Goal: Information Seeking & Learning: Compare options

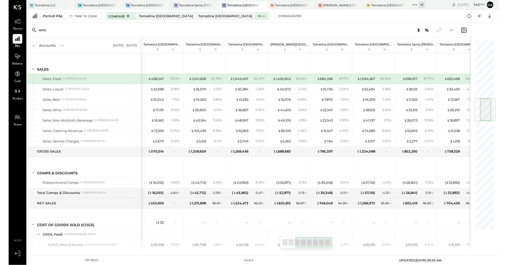
scroll to position [0, 9]
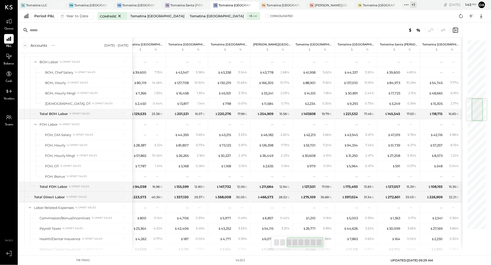
click at [405, 6] on icon at bounding box center [406, 5] width 7 height 7
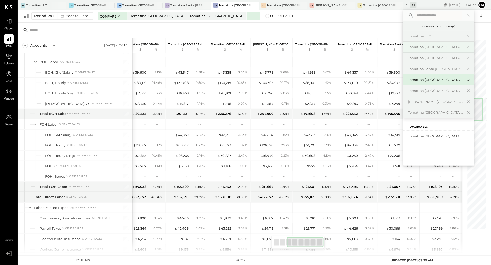
click at [432, 48] on div "Tomatina [GEOGRAPHIC_DATA]" at bounding box center [435, 47] width 55 height 5
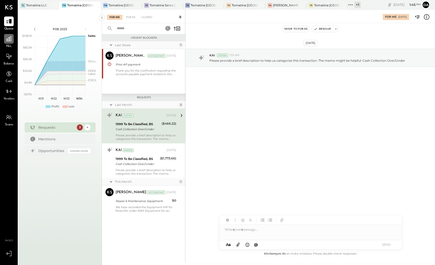
click at [10, 40] on icon at bounding box center [8, 38] width 5 height 5
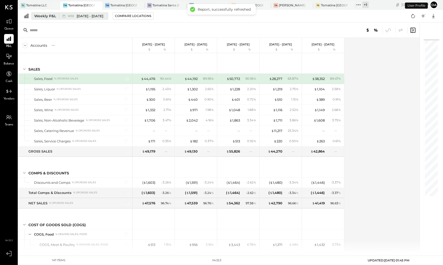
click at [37, 13] on div "Weekly P&L" at bounding box center [45, 15] width 22 height 5
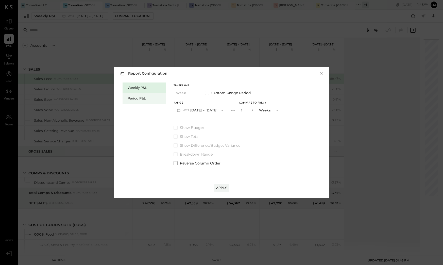
click at [150, 99] on div "Period P&L" at bounding box center [146, 98] width 36 height 5
click at [188, 109] on span "P08" at bounding box center [186, 110] width 7 height 4
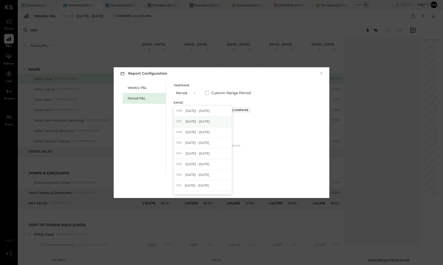
click at [203, 121] on span "[DATE] - [DATE]" at bounding box center [197, 121] width 24 height 4
click at [219, 186] on div "Apply" at bounding box center [221, 187] width 11 height 4
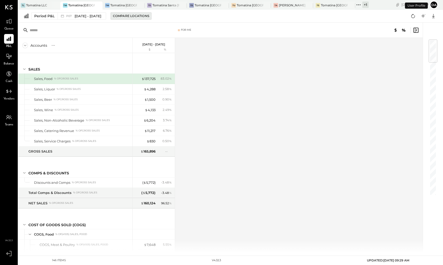
click at [139, 16] on div "Compare Locations" at bounding box center [131, 16] width 36 height 4
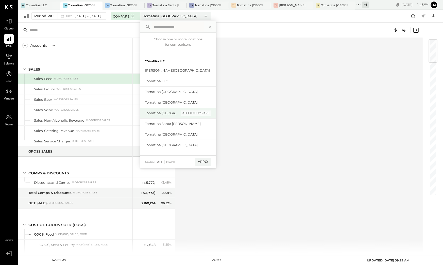
click at [194, 115] on div "add to compare" at bounding box center [196, 113] width 30 height 6
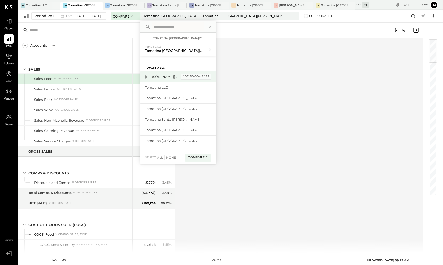
click at [200, 75] on div "add to compare" at bounding box center [196, 77] width 30 height 6
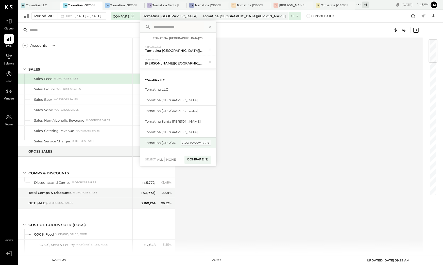
click at [195, 141] on div "add to compare" at bounding box center [196, 143] width 30 height 6
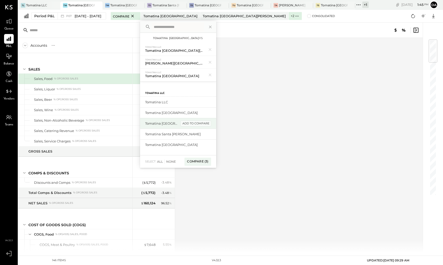
click at [195, 125] on div "add to compare" at bounding box center [196, 124] width 30 height 6
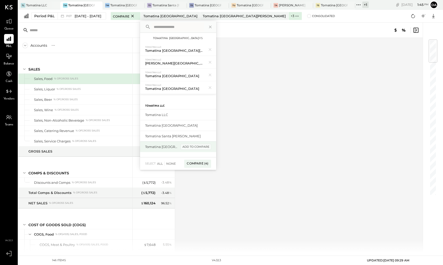
click at [194, 145] on div "add to compare" at bounding box center [196, 147] width 30 height 6
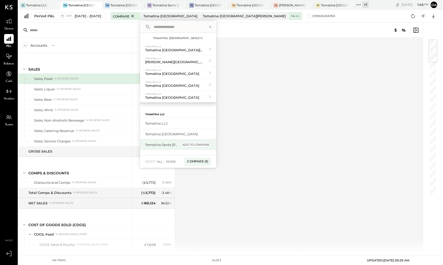
click at [194, 142] on div "add to compare" at bounding box center [196, 145] width 30 height 6
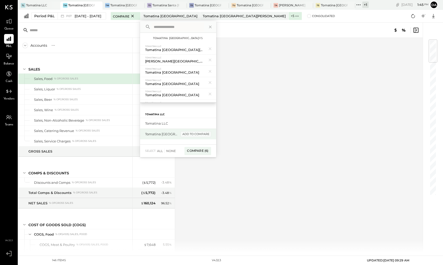
click at [195, 135] on div "add to compare" at bounding box center [196, 134] width 30 height 6
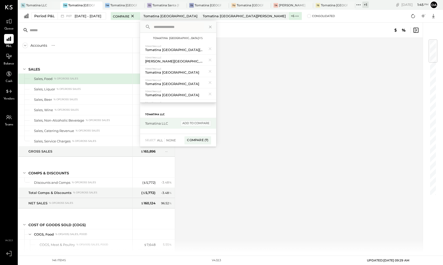
click at [202, 124] on div "add to compare" at bounding box center [196, 123] width 30 height 6
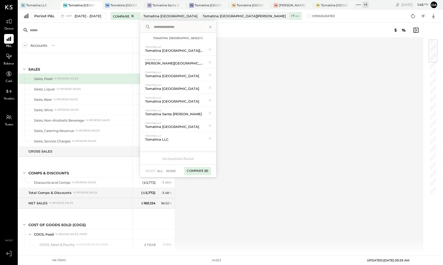
click at [204, 168] on div "Compare (8)" at bounding box center [197, 171] width 27 height 8
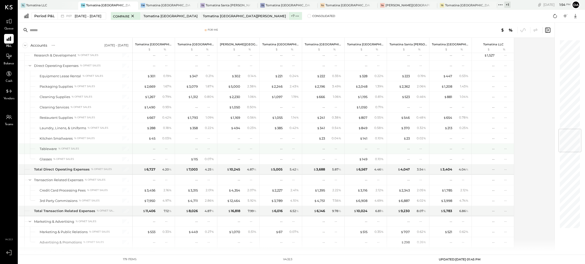
scroll to position [799, 0]
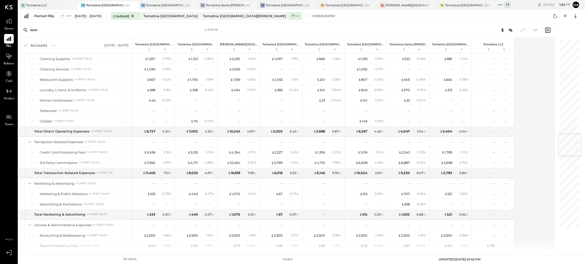
click at [12, 139] on ul "Queue P&L Balance Cash Vendors Teams" at bounding box center [8, 127] width 17 height 222
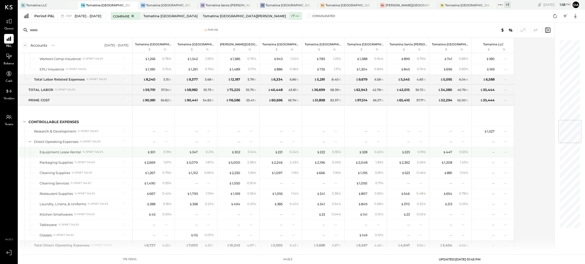
scroll to position [761, 0]
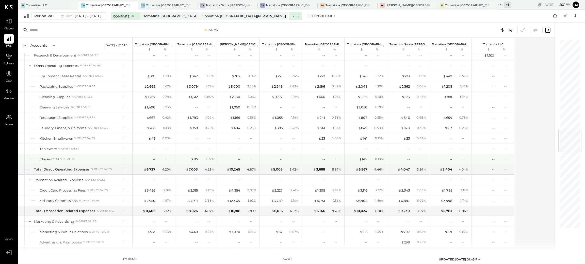
click at [243, 159] on div "-- --" at bounding box center [239, 159] width 38 height 10
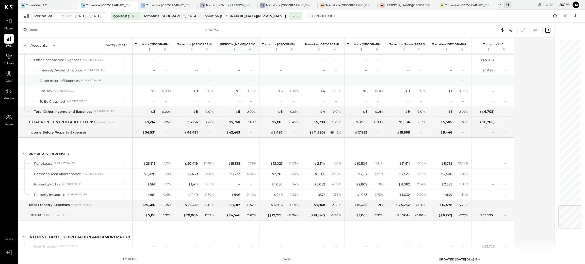
scroll to position [1410, 0]
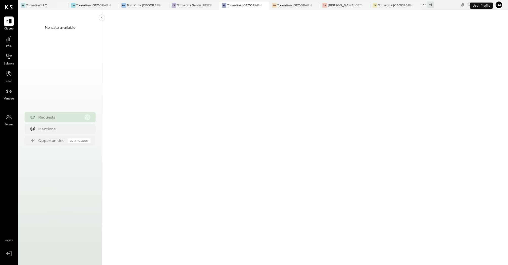
click at [428, 5] on div "+ 1" at bounding box center [431, 5] width 6 height 6
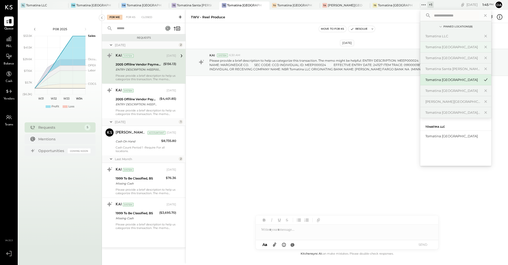
click at [445, 47] on div "Tomatina [GEOGRAPHIC_DATA]" at bounding box center [453, 47] width 55 height 5
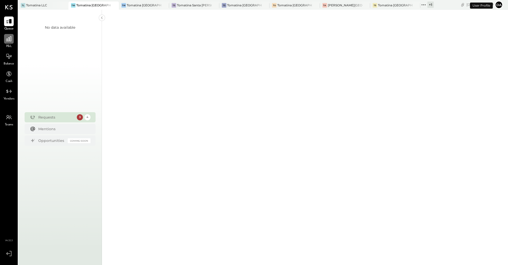
click at [9, 41] on icon at bounding box center [9, 39] width 7 height 7
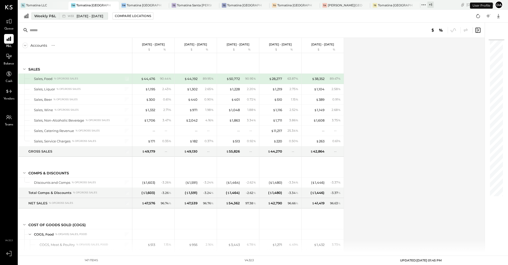
click at [44, 15] on div "Weekly P&L" at bounding box center [45, 15] width 22 height 5
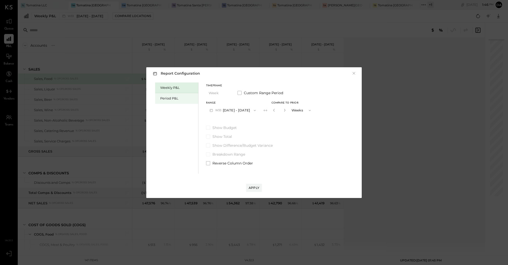
click at [185, 97] on div "Period P&L" at bounding box center [178, 98] width 36 height 5
click at [217, 93] on button "Period" at bounding box center [218, 92] width 25 height 9
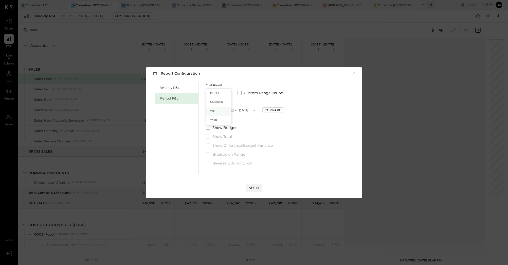
click at [216, 112] on div "YTD" at bounding box center [219, 111] width 25 height 9
click at [255, 184] on button "Apply" at bounding box center [254, 188] width 16 height 8
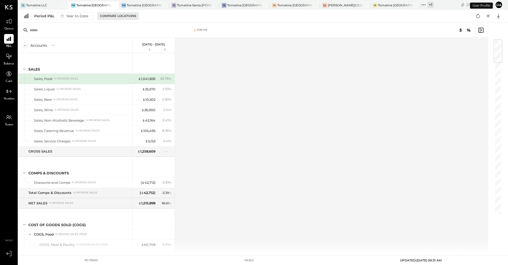
click at [131, 14] on div "Compare Locations" at bounding box center [118, 16] width 36 height 4
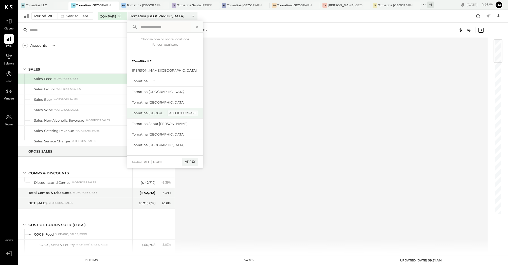
click at [176, 113] on div "add to compare" at bounding box center [183, 113] width 30 height 6
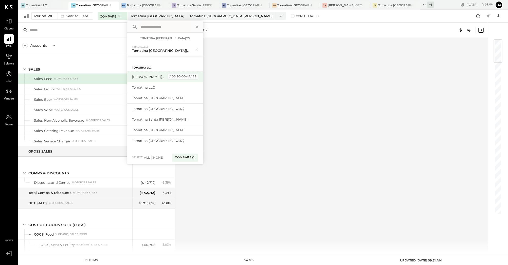
click at [173, 77] on div "add to compare" at bounding box center [183, 77] width 30 height 6
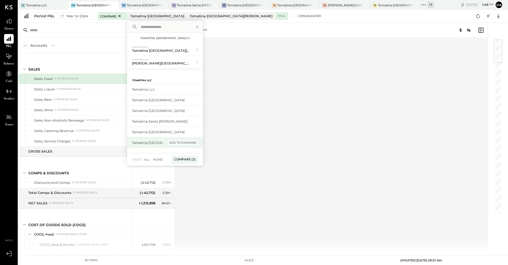
click at [177, 142] on div "add to compare" at bounding box center [183, 143] width 30 height 6
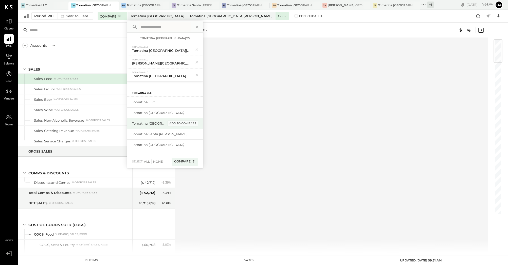
click at [179, 123] on div "add to compare" at bounding box center [183, 124] width 30 height 6
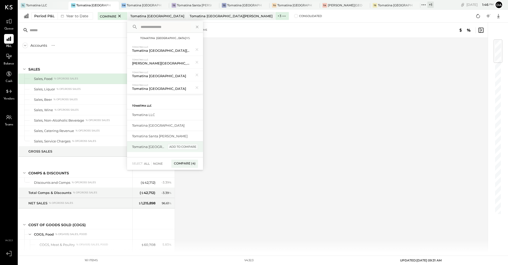
click at [177, 148] on div "add to compare" at bounding box center [183, 147] width 30 height 6
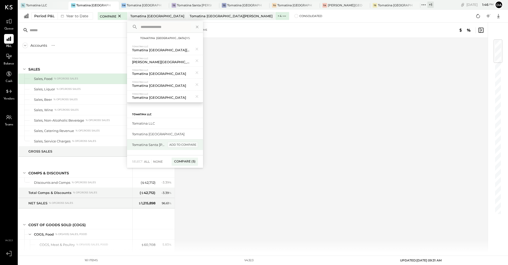
click at [178, 142] on div "add to compare" at bounding box center [183, 145] width 30 height 6
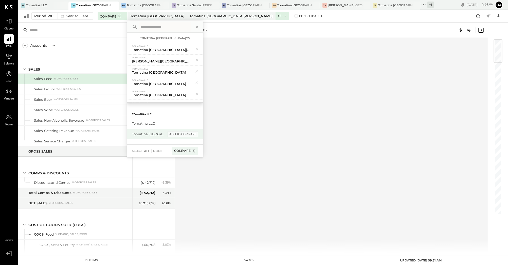
click at [180, 135] on div "add to compare" at bounding box center [183, 134] width 30 height 6
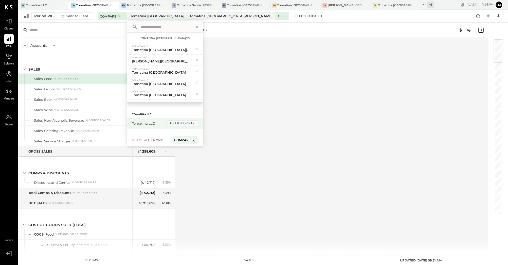
click at [183, 122] on div "add to compare" at bounding box center [183, 123] width 30 height 6
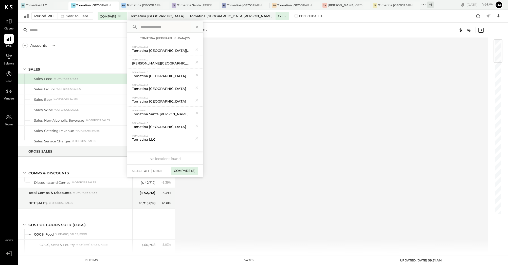
click at [184, 168] on div "Compare (8)" at bounding box center [185, 171] width 27 height 8
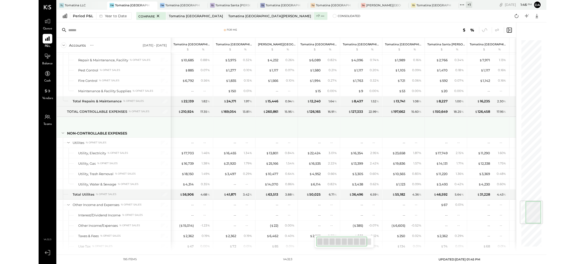
scroll to position [1566, 0]
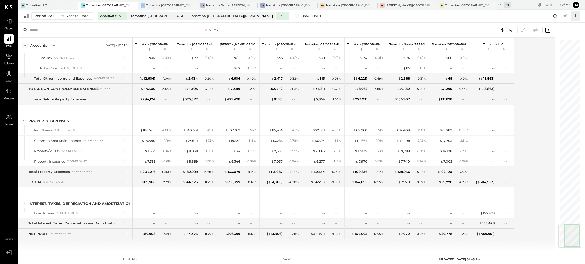
click at [508, 17] on icon at bounding box center [575, 16] width 7 height 7
click at [508, 44] on div "Excel" at bounding box center [559, 45] width 41 height 11
